Goal: Information Seeking & Learning: Learn about a topic

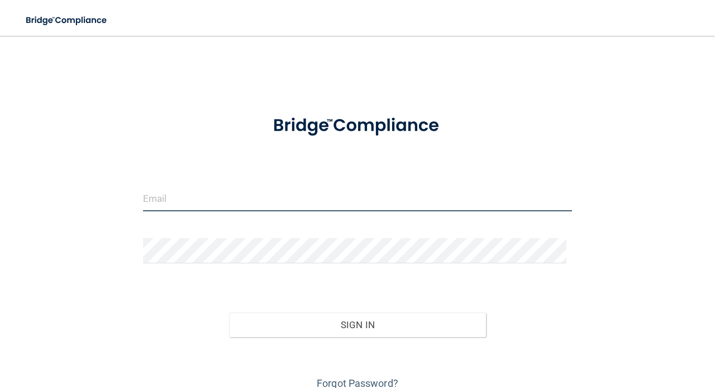
click at [265, 196] on input "email" at bounding box center [357, 198] width 429 height 25
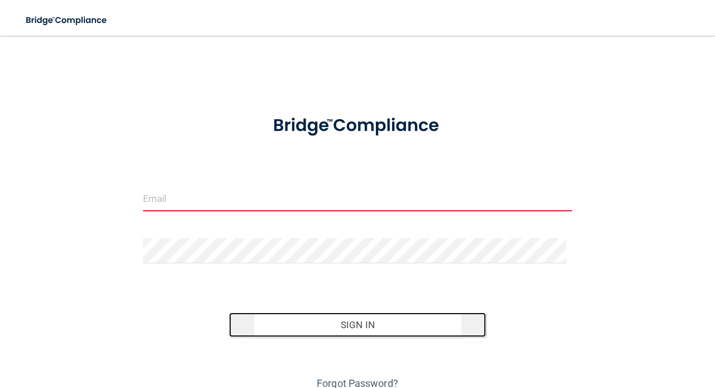
click at [325, 326] on button "Sign In" at bounding box center [358, 324] width 258 height 25
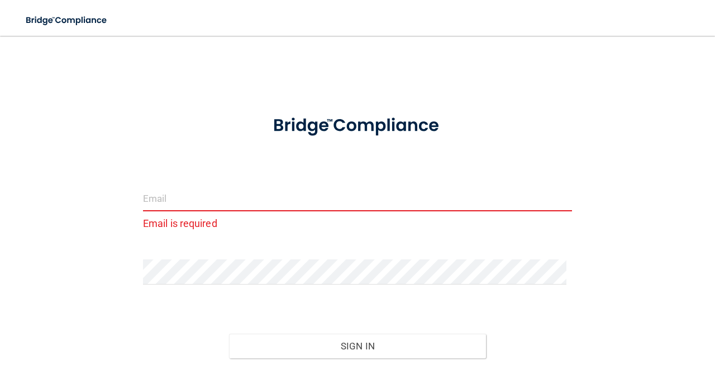
click at [196, 198] on input "email" at bounding box center [357, 198] width 429 height 25
type input "[EMAIL_ADDRESS][DOMAIN_NAME]"
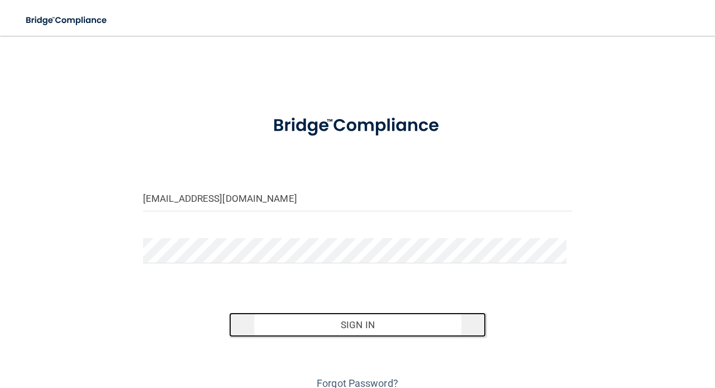
click at [351, 330] on button "Sign In" at bounding box center [358, 324] width 258 height 25
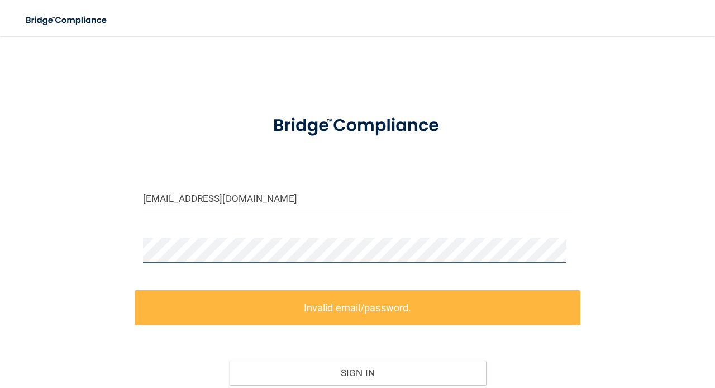
click at [97, 255] on div "[EMAIL_ADDRESS][DOMAIN_NAME] Invalid email/password. You don't have permission …" at bounding box center [357, 244] width 670 height 394
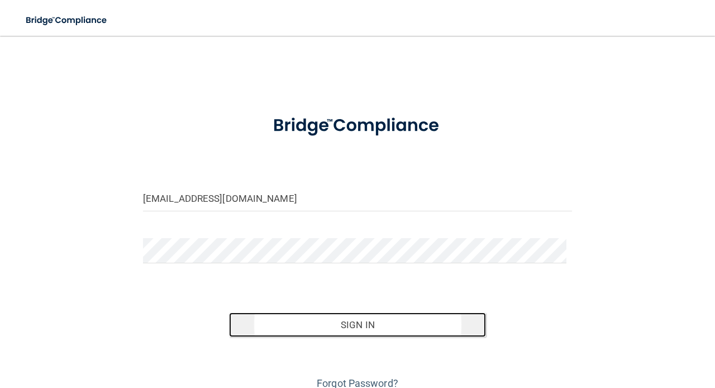
click at [415, 321] on button "Sign In" at bounding box center [358, 324] width 258 height 25
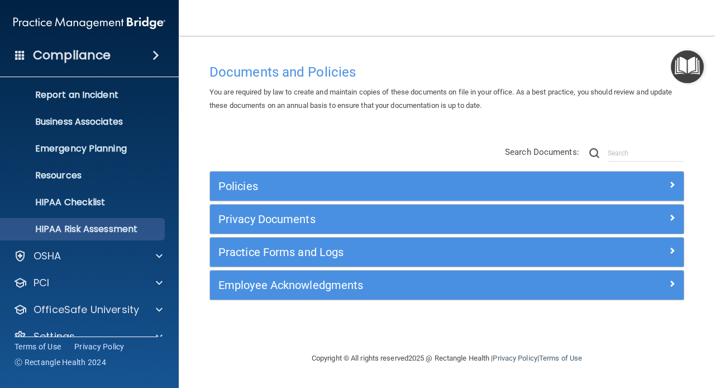
scroll to position [76, 0]
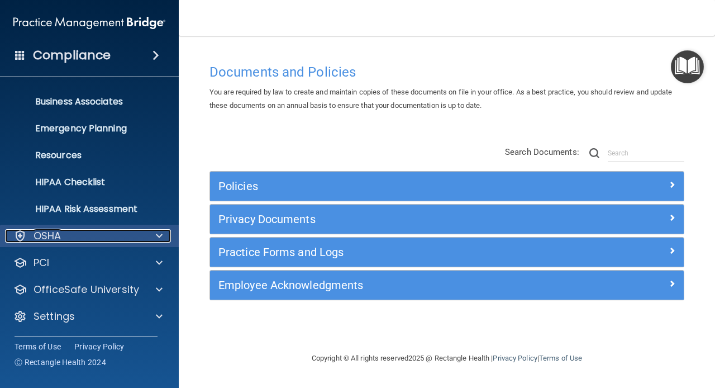
click at [92, 241] on div "OSHA" at bounding box center [74, 235] width 139 height 13
click at [154, 236] on div at bounding box center [158, 235] width 28 height 13
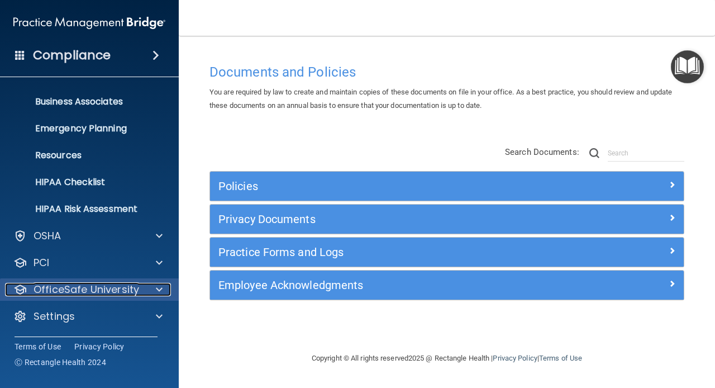
click at [61, 289] on p "OfficeSafe University" at bounding box center [87, 289] width 106 height 13
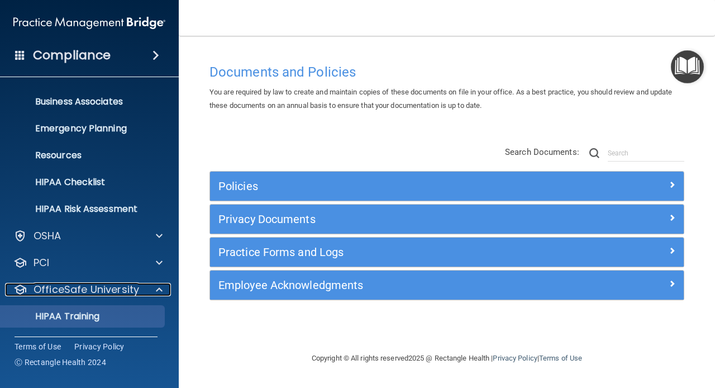
scroll to position [132, 0]
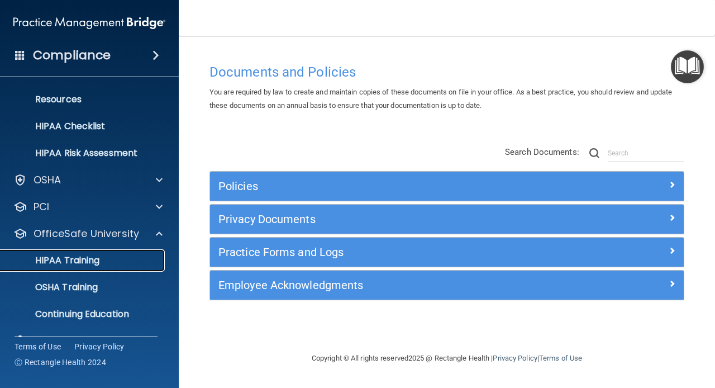
click at [98, 261] on p "HIPAA Training" at bounding box center [53, 260] width 92 height 11
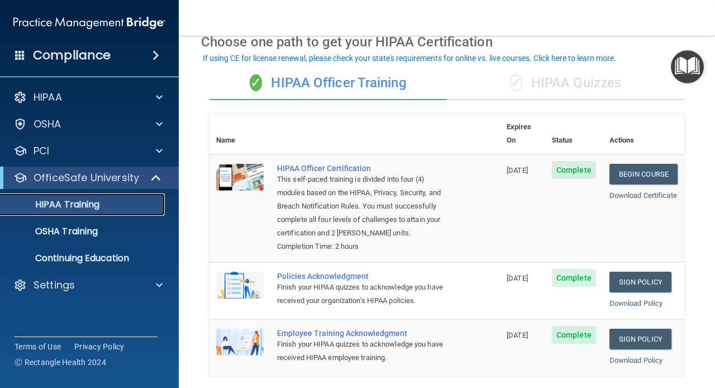
scroll to position [112, 0]
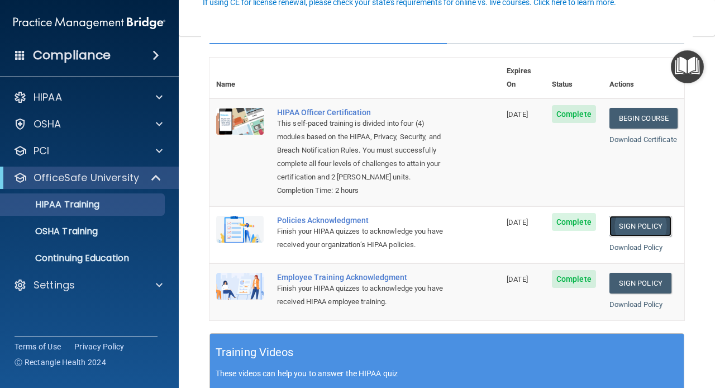
click at [635, 227] on link "Sign Policy" at bounding box center [640, 226] width 62 height 21
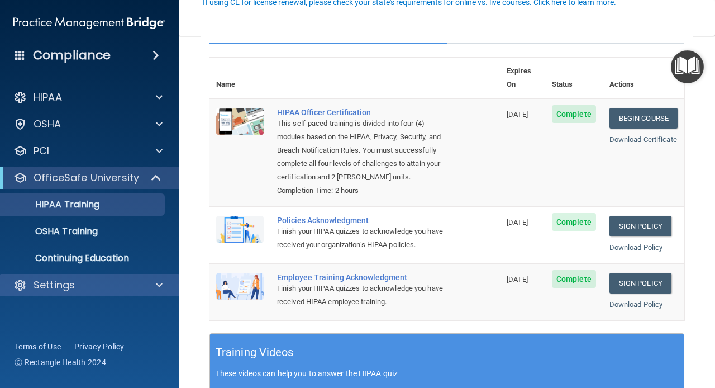
click at [56, 276] on div "Settings" at bounding box center [89, 285] width 179 height 22
click at [163, 284] on div at bounding box center [158, 284] width 28 height 13
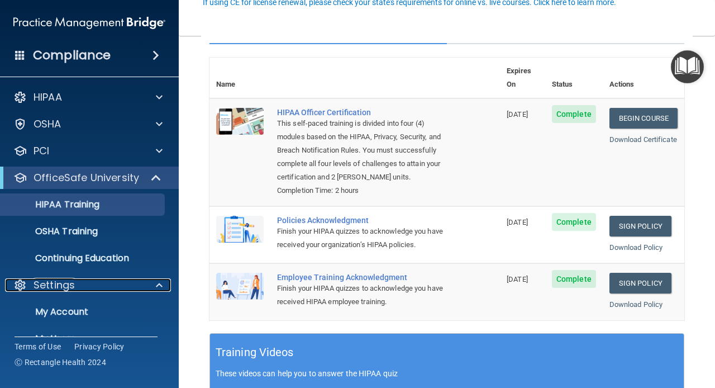
scroll to position [76, 0]
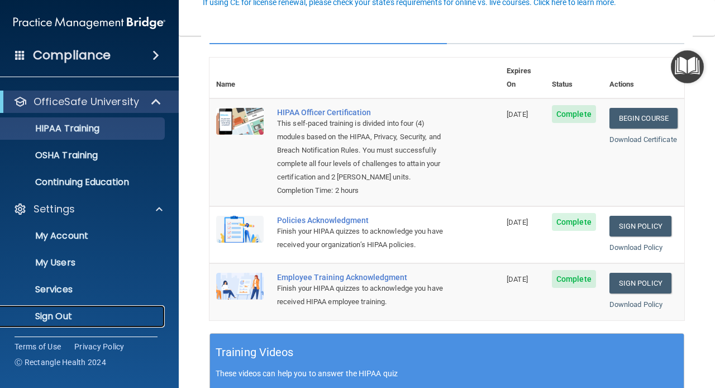
click at [81, 309] on link "Sign Out" at bounding box center [77, 316] width 176 height 22
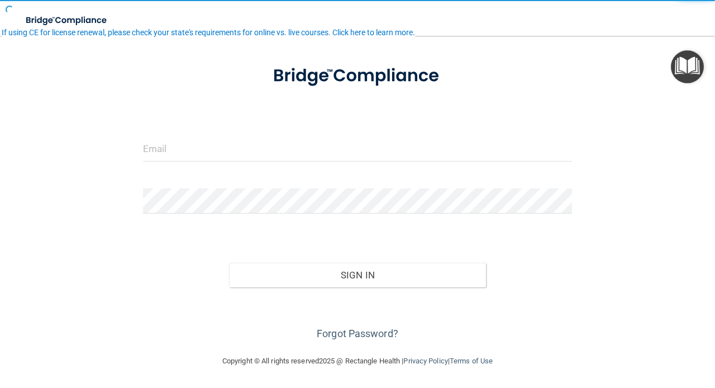
scroll to position [49, 0]
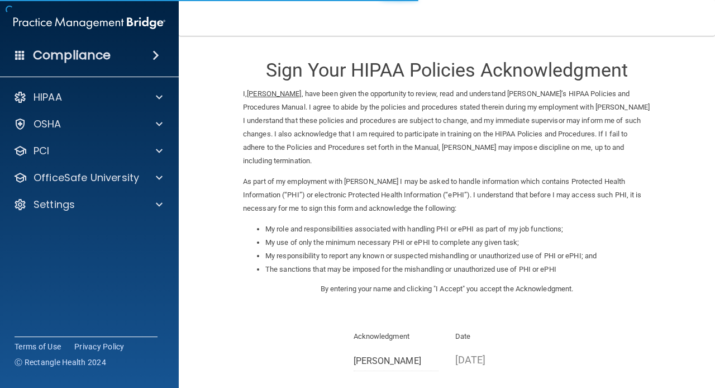
scroll to position [112, 0]
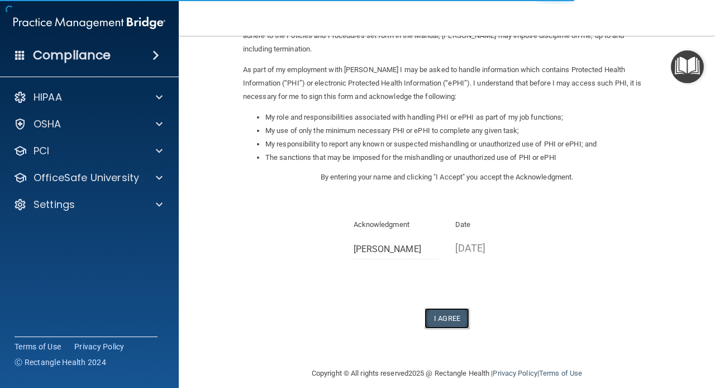
click at [437, 321] on button "I Agree" at bounding box center [447, 318] width 45 height 21
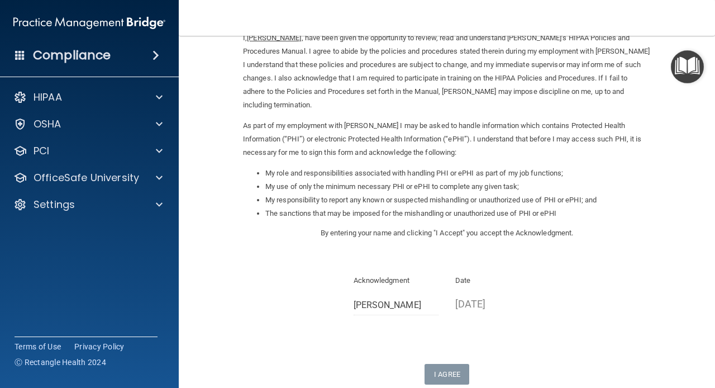
scroll to position [168, 0]
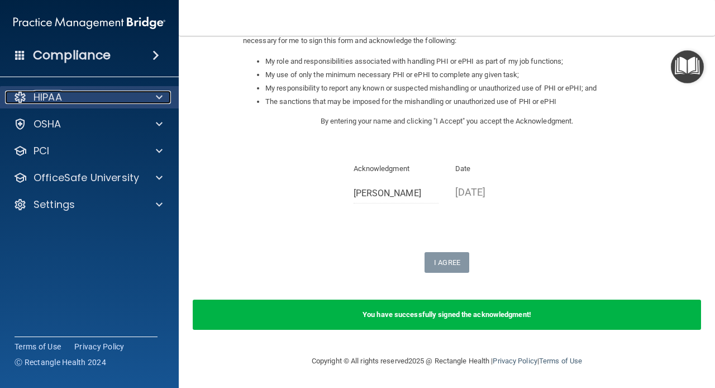
click at [77, 102] on div "HIPAA" at bounding box center [74, 96] width 139 height 13
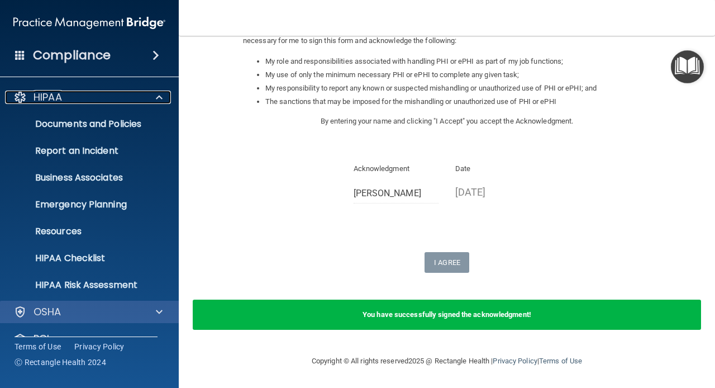
scroll to position [56, 0]
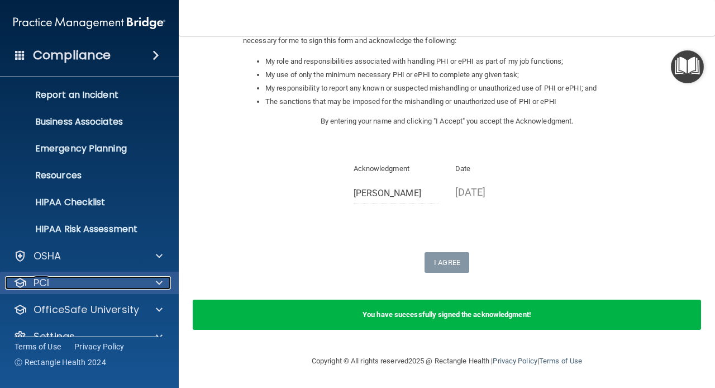
click at [86, 279] on div "PCI" at bounding box center [74, 282] width 139 height 13
click at [160, 283] on span at bounding box center [159, 282] width 7 height 13
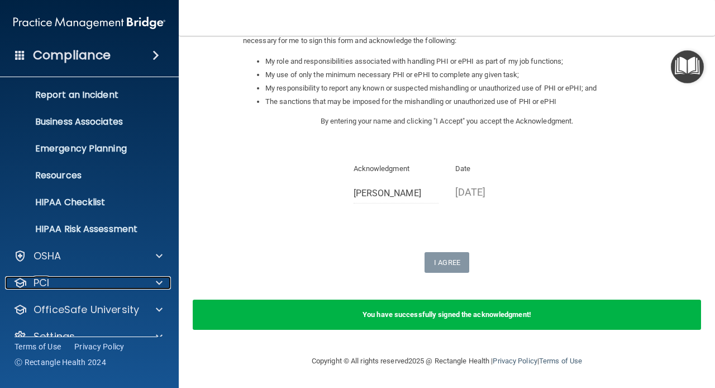
scroll to position [76, 0]
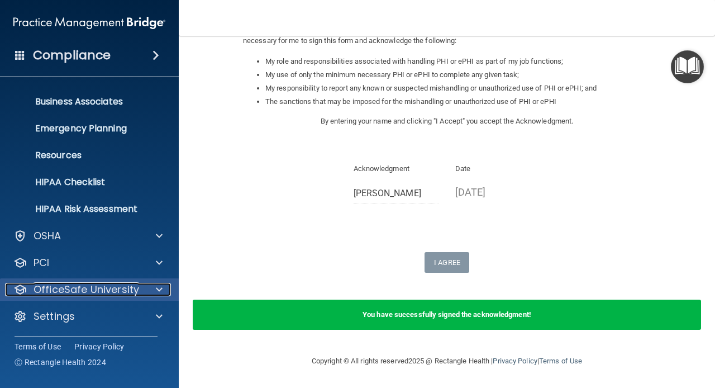
click at [120, 290] on p "OfficeSafe University" at bounding box center [87, 289] width 106 height 13
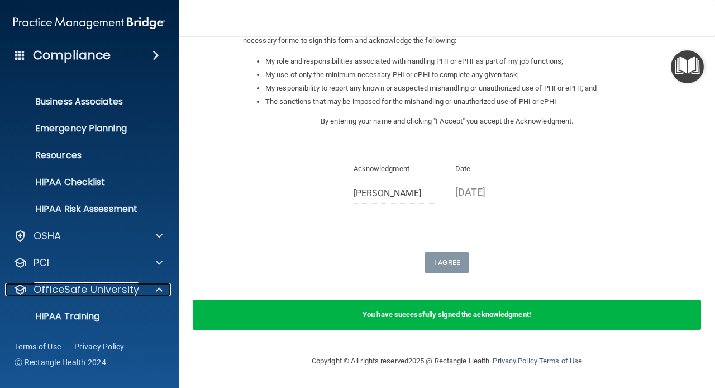
scroll to position [156, 0]
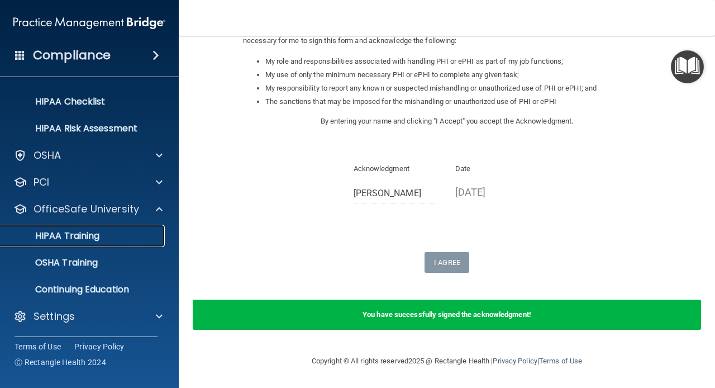
click at [77, 237] on p "HIPAA Training" at bounding box center [53, 235] width 92 height 11
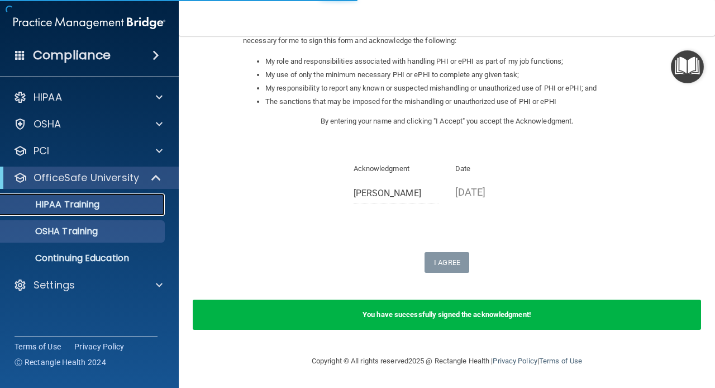
scroll to position [413, 0]
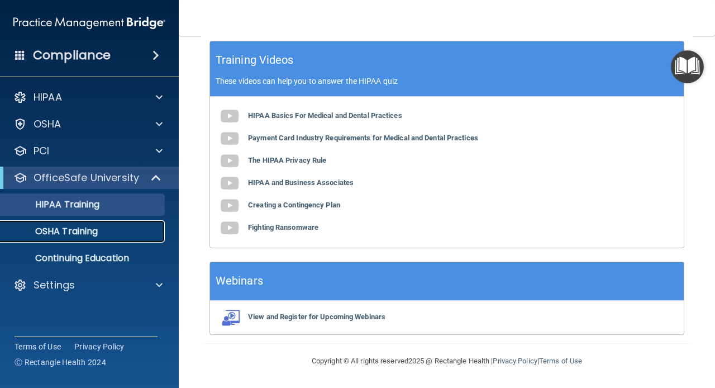
click at [65, 233] on p "OSHA Training" at bounding box center [52, 231] width 90 height 11
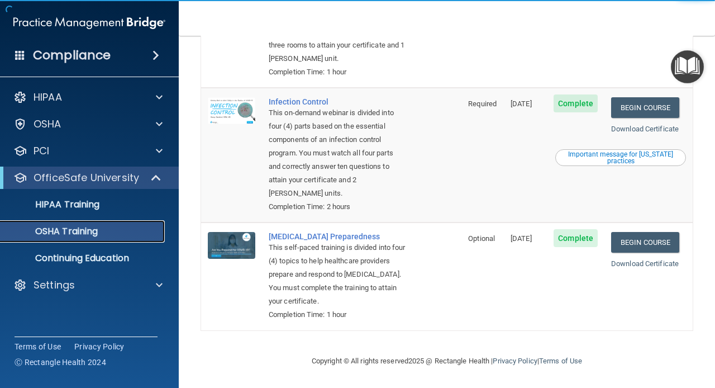
scroll to position [183, 0]
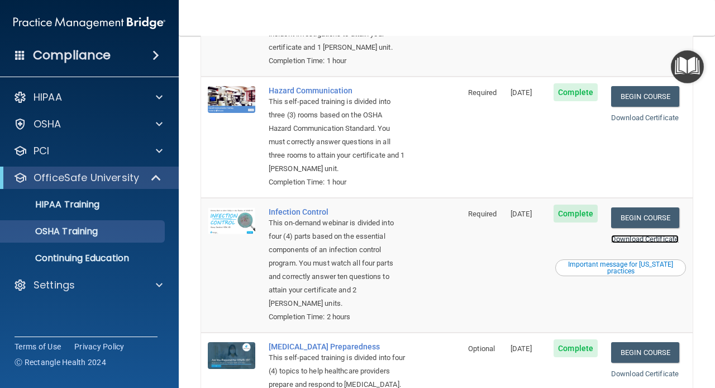
click at [641, 239] on link "Download Certificate" at bounding box center [645, 239] width 68 height 8
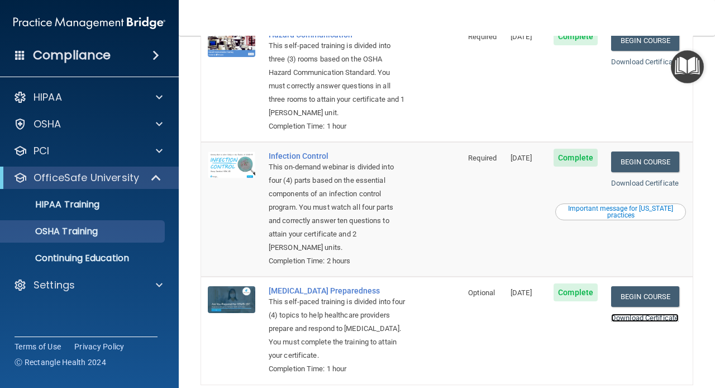
click at [638, 318] on link "Download Certificate" at bounding box center [645, 317] width 68 height 8
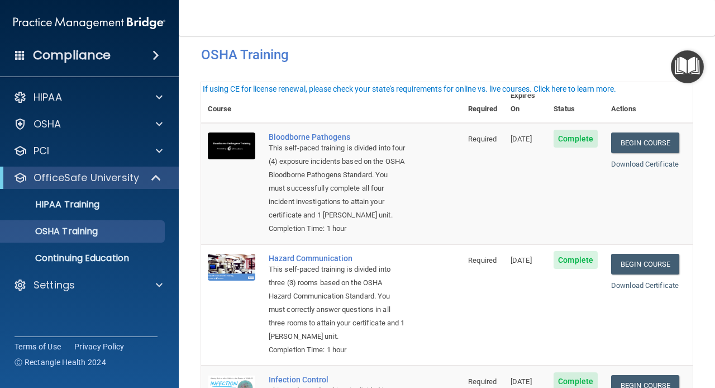
scroll to position [0, 0]
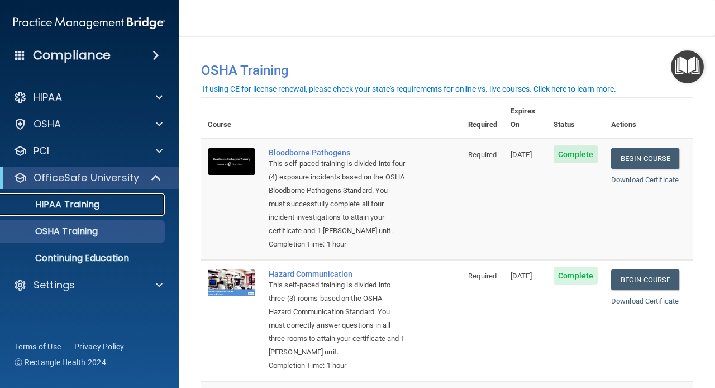
click at [78, 204] on p "HIPAA Training" at bounding box center [53, 204] width 92 height 11
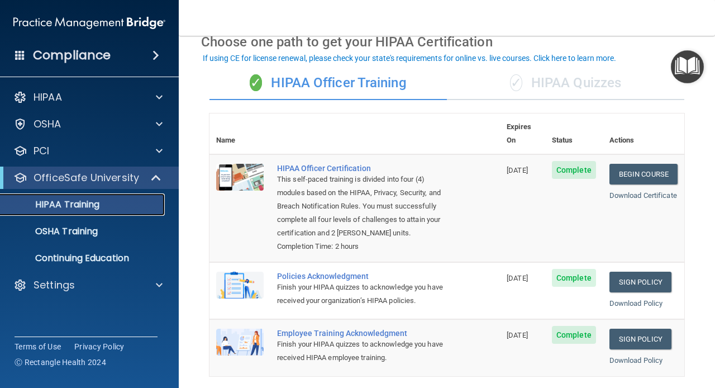
scroll to position [112, 0]
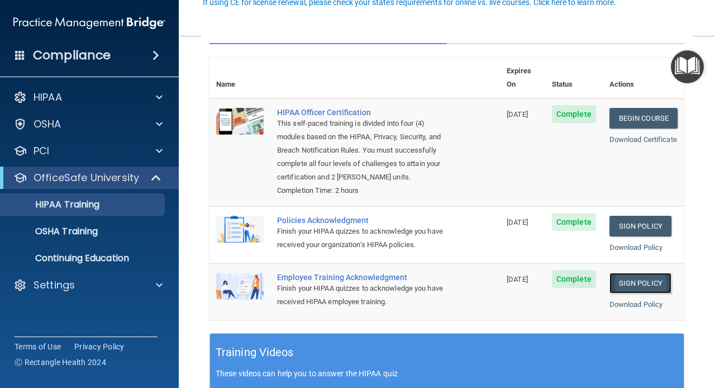
click at [627, 290] on link "Sign Policy" at bounding box center [640, 283] width 62 height 21
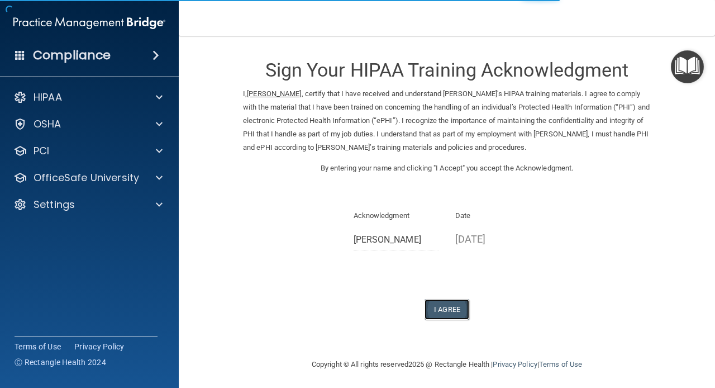
click at [445, 320] on button "I Agree" at bounding box center [447, 309] width 45 height 21
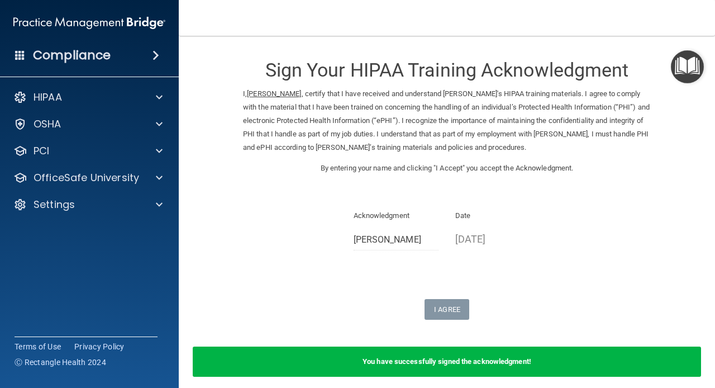
click at [147, 60] on div "Compliance" at bounding box center [89, 55] width 179 height 25
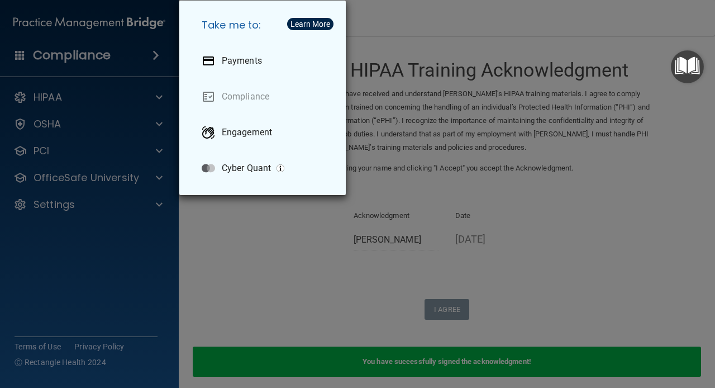
click at [50, 103] on div "Take me to: Payments Compliance Engagement Cyber Quant" at bounding box center [357, 194] width 715 height 388
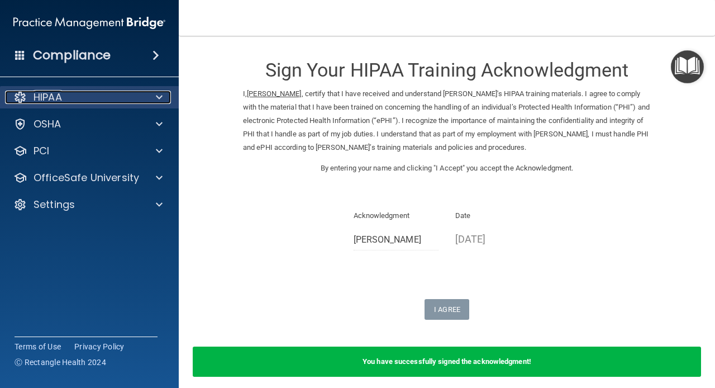
click at [66, 101] on div "HIPAA" at bounding box center [74, 96] width 139 height 13
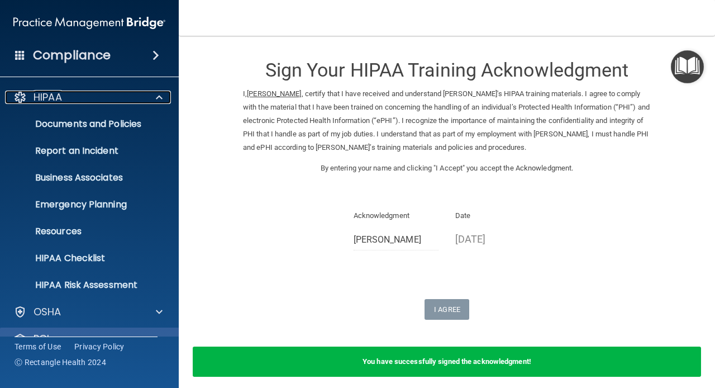
scroll to position [76, 0]
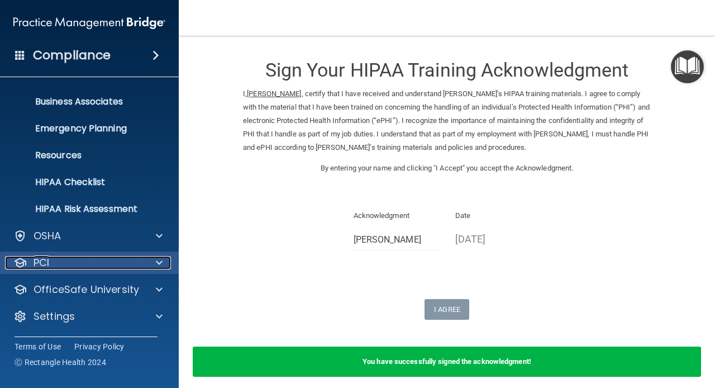
click at [90, 263] on div "PCI" at bounding box center [74, 262] width 139 height 13
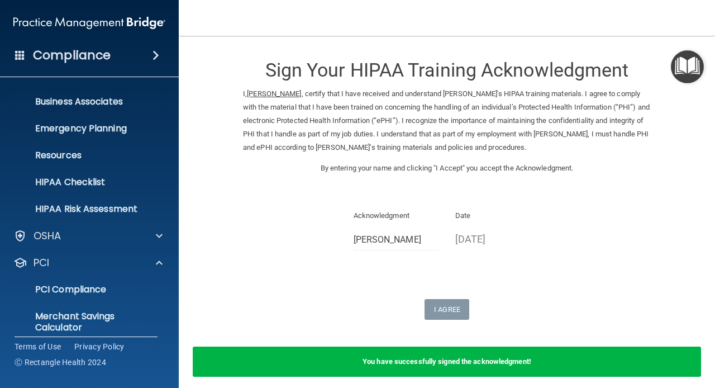
drag, startPoint x: 223, startPoint y: 81, endPoint x: 215, endPoint y: 70, distance: 13.9
click at [215, 70] on form "Sign Your HIPAA Training Acknowledgment I, Mona Flores , certify that I have re…" at bounding box center [447, 218] width 492 height 343
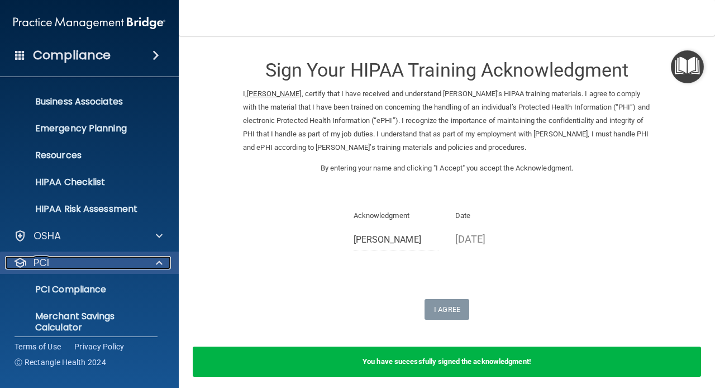
click at [60, 267] on div "PCI" at bounding box center [74, 262] width 139 height 13
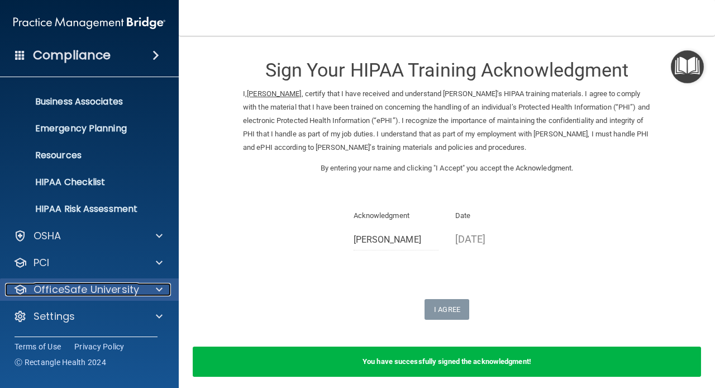
click at [72, 293] on p "OfficeSafe University" at bounding box center [87, 289] width 106 height 13
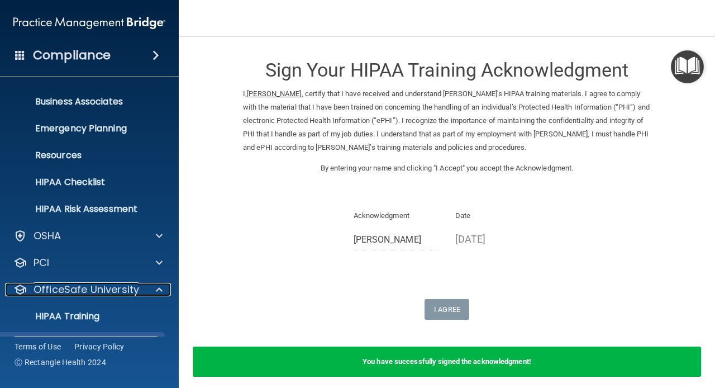
scroll to position [132, 0]
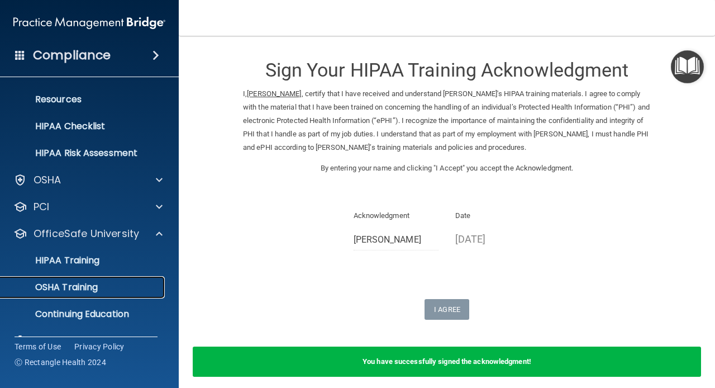
click at [81, 284] on p "OSHA Training" at bounding box center [52, 287] width 90 height 11
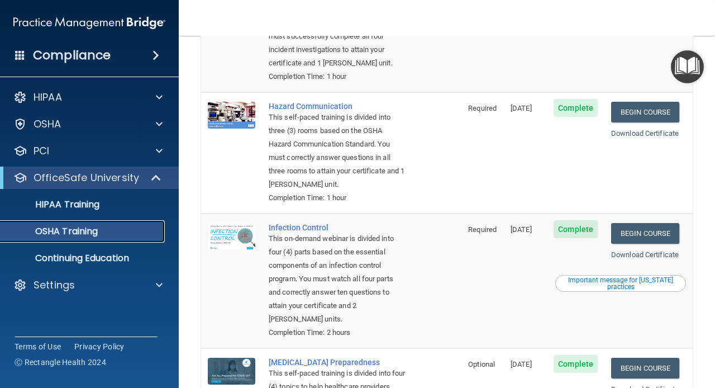
scroll to position [56, 0]
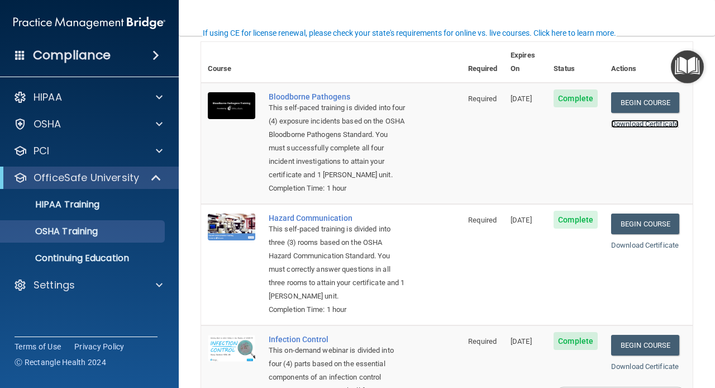
click at [652, 120] on link "Download Certificate" at bounding box center [645, 124] width 68 height 8
click at [626, 247] on link "Download Certificate" at bounding box center [645, 245] width 68 height 8
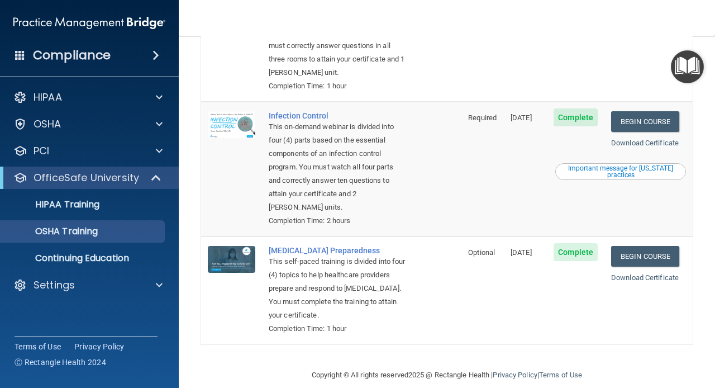
scroll to position [0, 0]
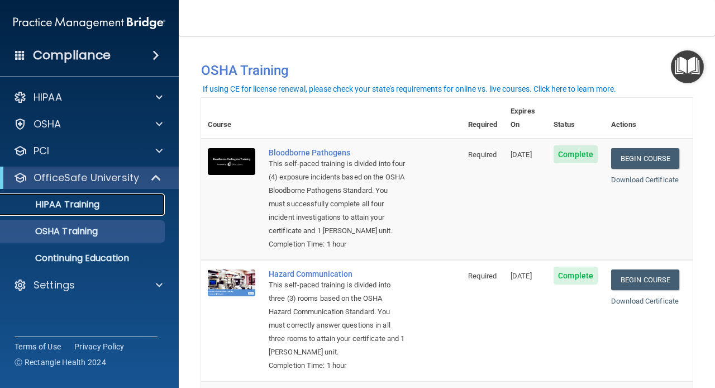
click at [74, 207] on p "HIPAA Training" at bounding box center [53, 204] width 92 height 11
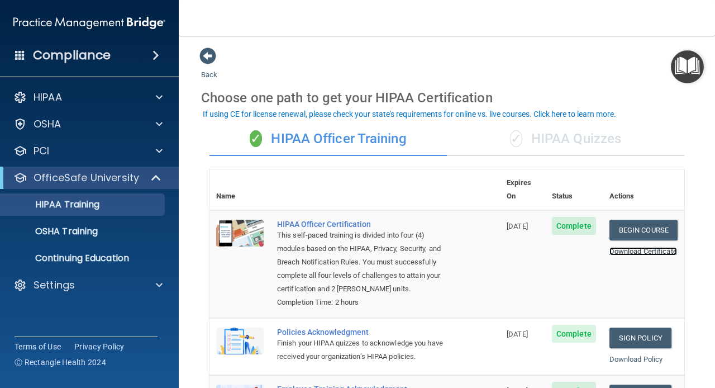
click at [644, 247] on link "Download Certificate" at bounding box center [643, 251] width 68 height 8
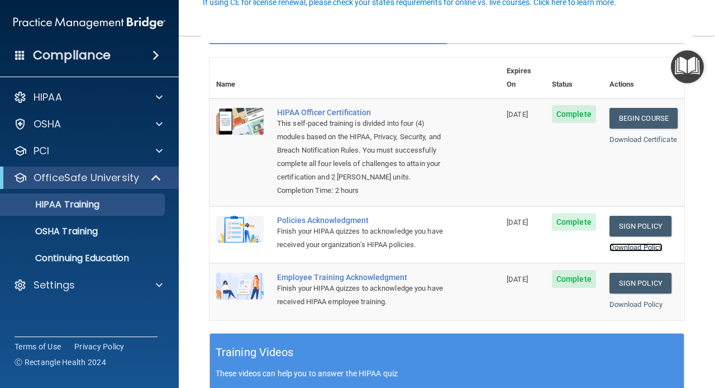
click at [628, 249] on link "Download Policy" at bounding box center [636, 247] width 54 height 8
click at [618, 308] on link "Download Policy" at bounding box center [636, 304] width 54 height 8
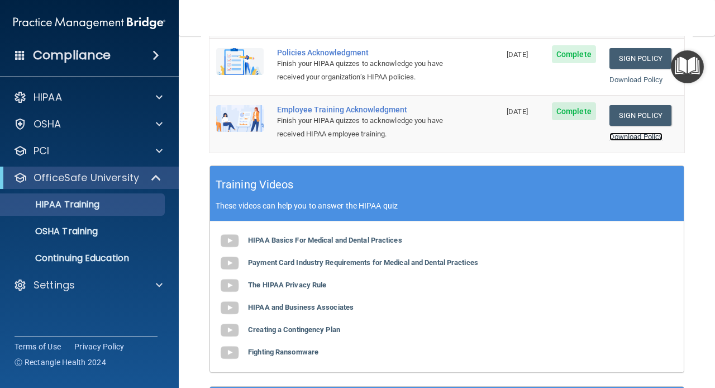
scroll to position [223, 0]
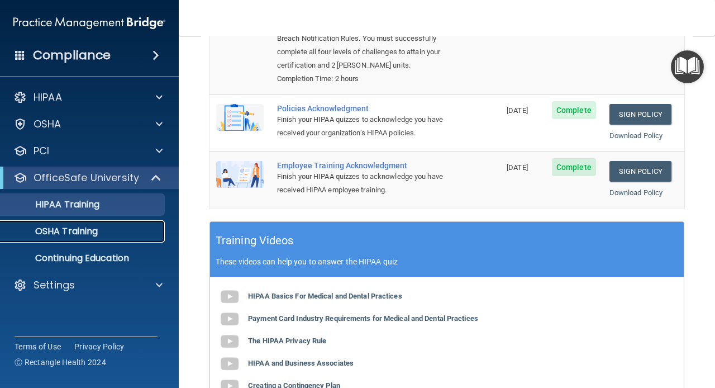
click at [96, 232] on p "OSHA Training" at bounding box center [52, 231] width 90 height 11
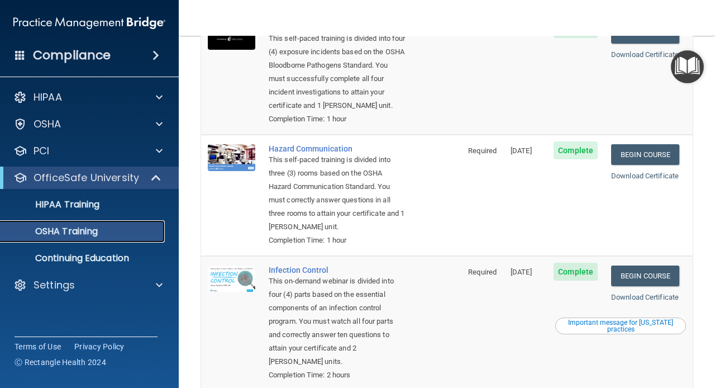
scroll to position [13, 0]
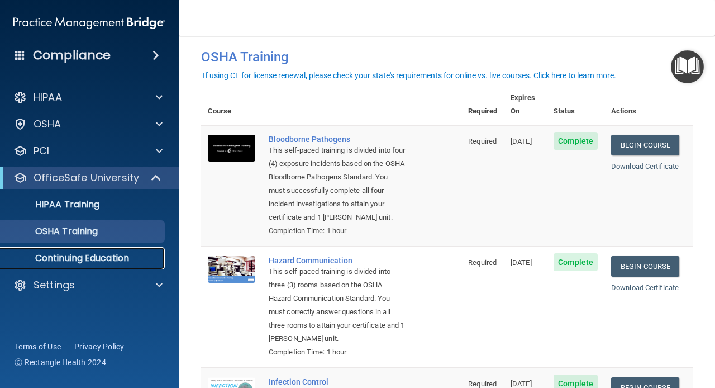
click at [97, 260] on p "Continuing Education" at bounding box center [83, 257] width 152 height 11
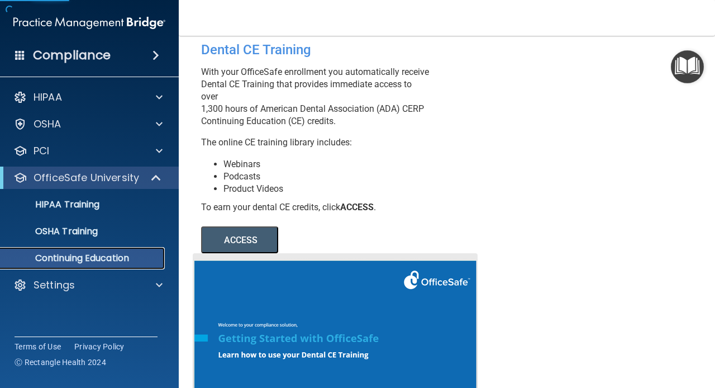
scroll to position [125, 0]
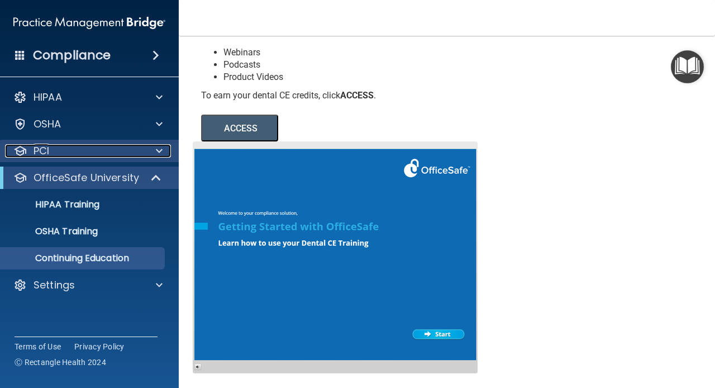
click at [50, 155] on div "PCI" at bounding box center [74, 150] width 139 height 13
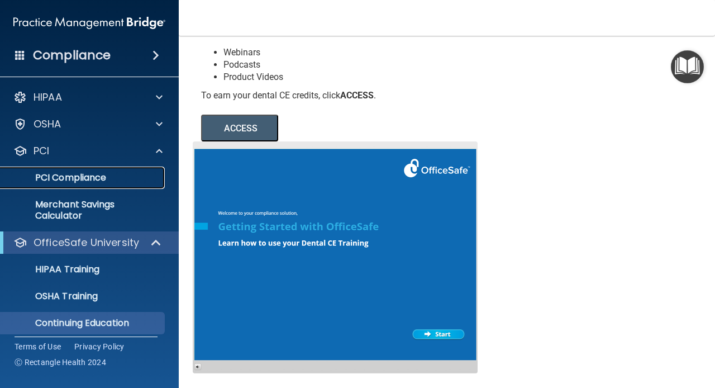
click at [130, 180] on p "PCI Compliance" at bounding box center [83, 177] width 152 height 11
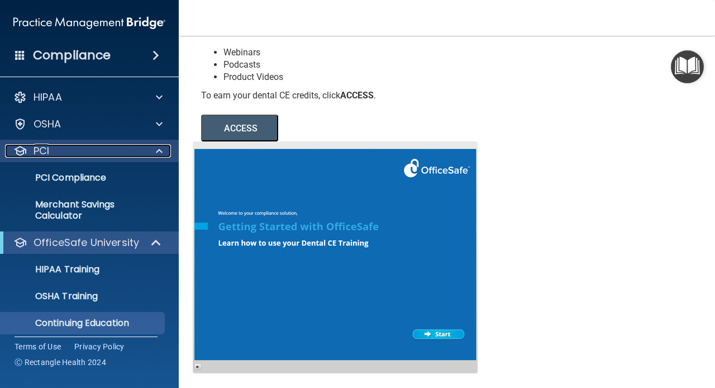
click at [52, 150] on div "PCI" at bounding box center [74, 150] width 139 height 13
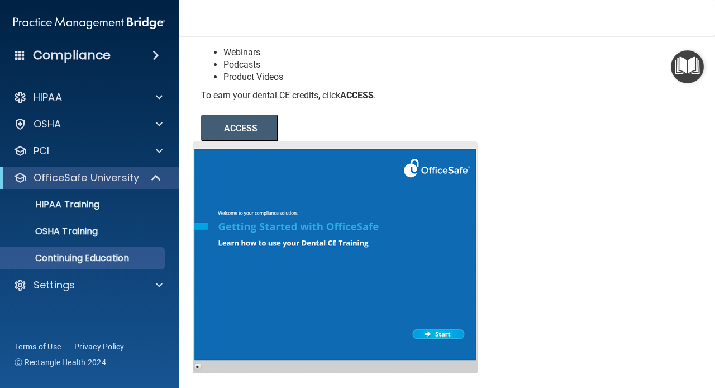
click at [150, 60] on div "Compliance" at bounding box center [89, 55] width 179 height 25
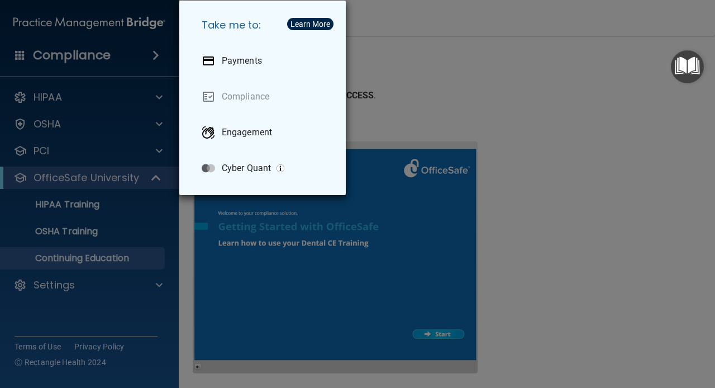
click at [77, 115] on div "Take me to: Payments Compliance Engagement Cyber Quant" at bounding box center [357, 194] width 715 height 388
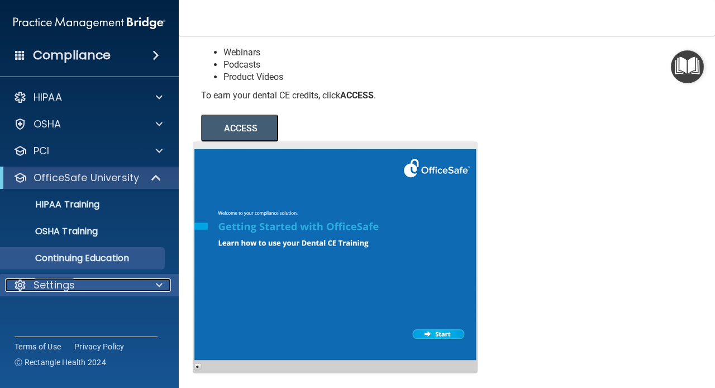
click at [72, 287] on p "Settings" at bounding box center [54, 284] width 41 height 13
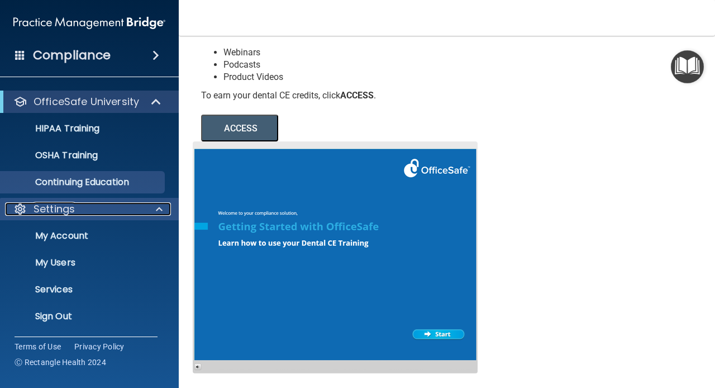
scroll to position [0, 0]
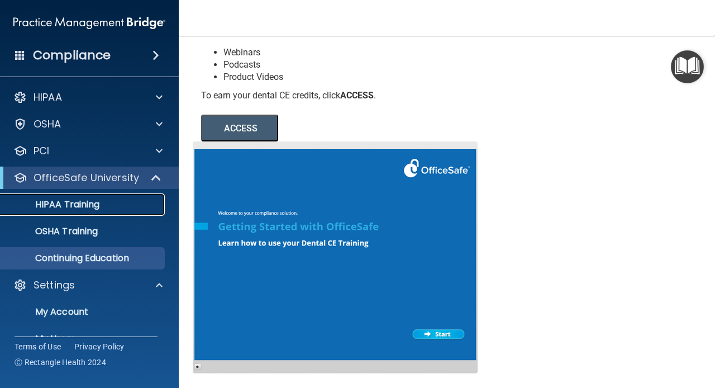
click at [74, 208] on p "HIPAA Training" at bounding box center [53, 204] width 92 height 11
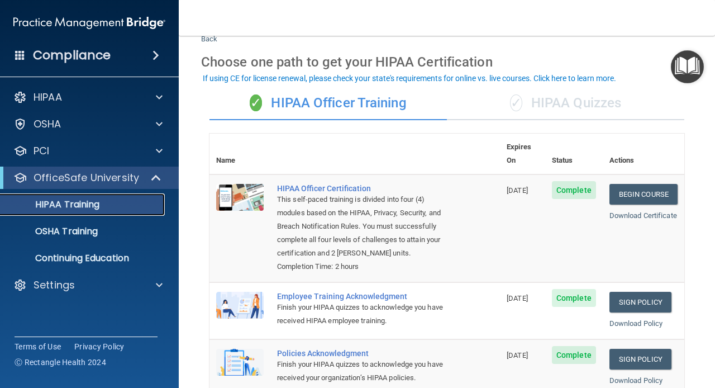
scroll to position [92, 0]
